Goal: Check status: Check status

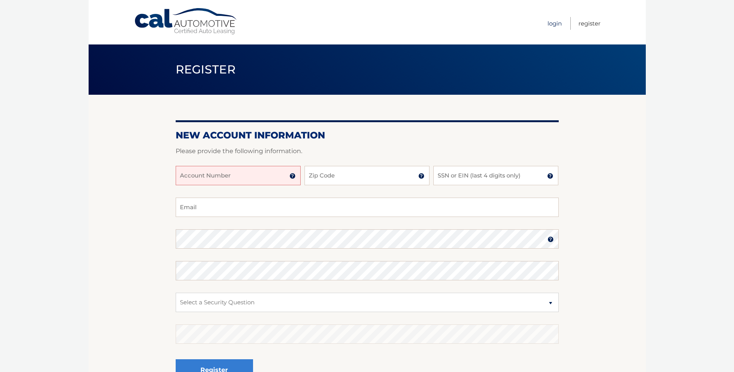
click at [553, 22] on link "Login" at bounding box center [555, 23] width 14 height 13
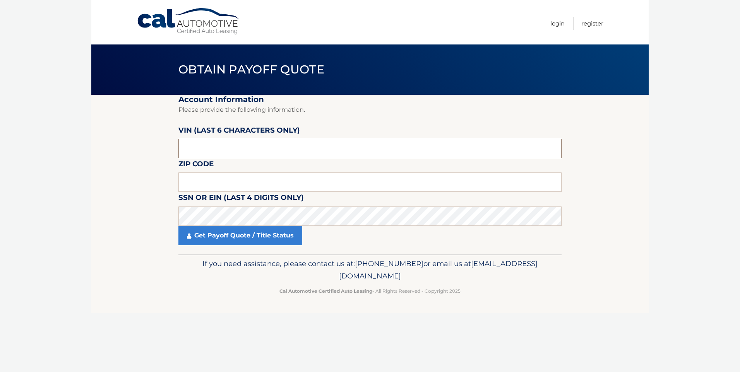
click at [203, 150] on input "text" at bounding box center [369, 148] width 383 height 19
type input "583665"
click at [205, 178] on input "text" at bounding box center [369, 182] width 383 height 19
type input "08757"
click button "For Originating Dealer" at bounding box center [0, 0] width 0 height 0
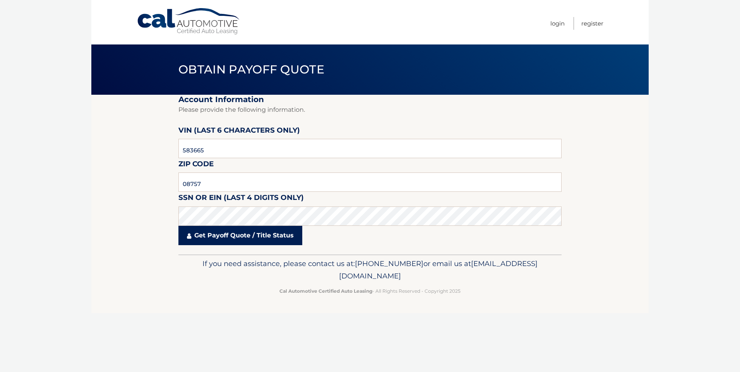
click at [227, 231] on link "Get Payoff Quote / Title Status" at bounding box center [240, 235] width 124 height 19
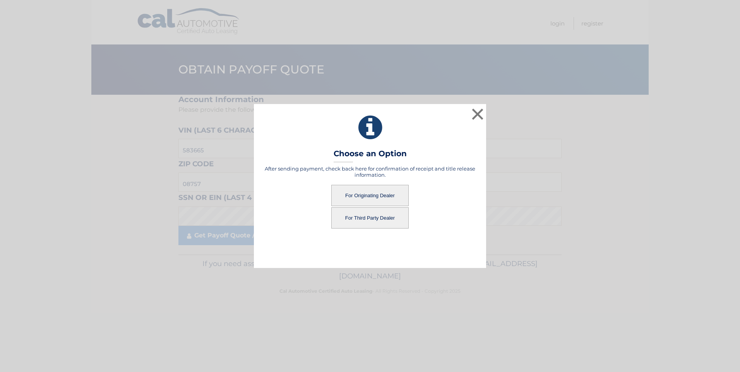
click at [343, 189] on button "For Originating Dealer" at bounding box center [369, 195] width 77 height 21
click at [349, 192] on button "For Originating Dealer" at bounding box center [369, 195] width 77 height 21
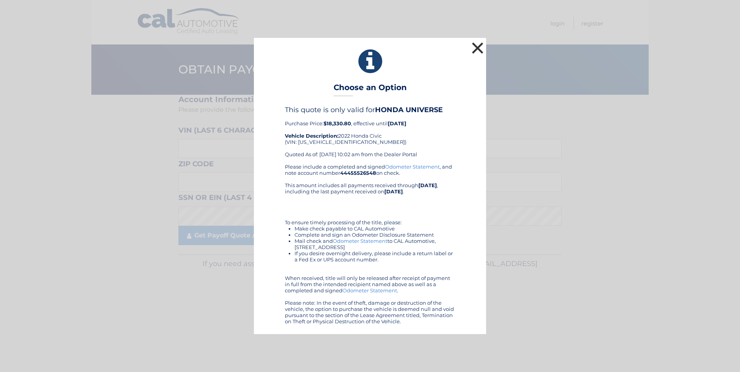
click at [478, 45] on button "×" at bounding box center [477, 47] width 15 height 15
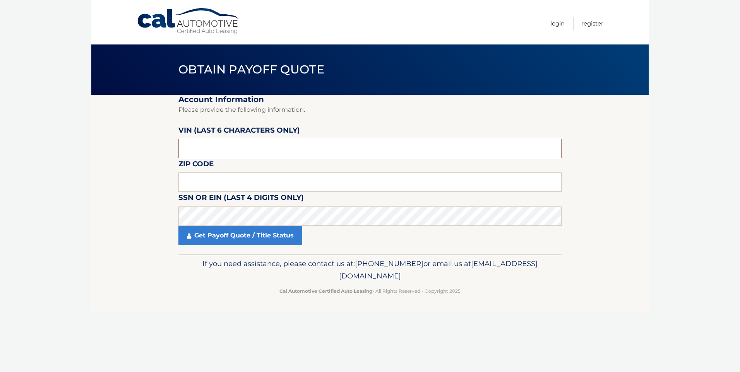
click at [189, 147] on input "text" at bounding box center [369, 148] width 383 height 19
